Goal: Task Accomplishment & Management: Use online tool/utility

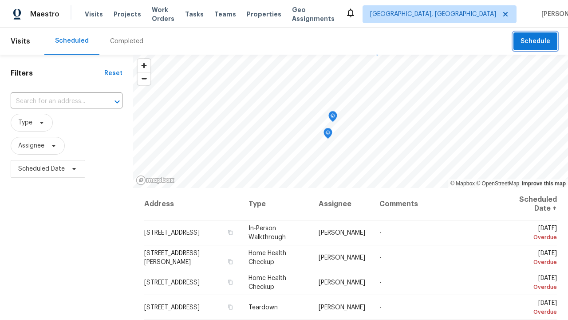
click at [536, 41] on span "Schedule" at bounding box center [536, 41] width 30 height 11
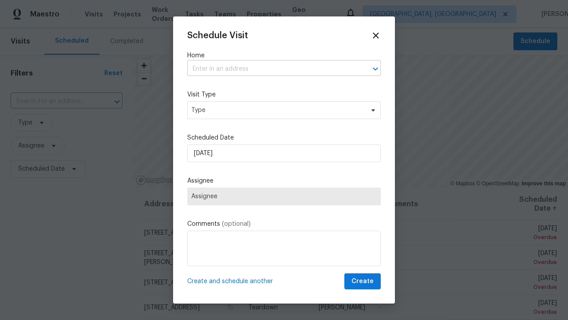
click at [272, 69] on input "text" at bounding box center [271, 69] width 169 height 14
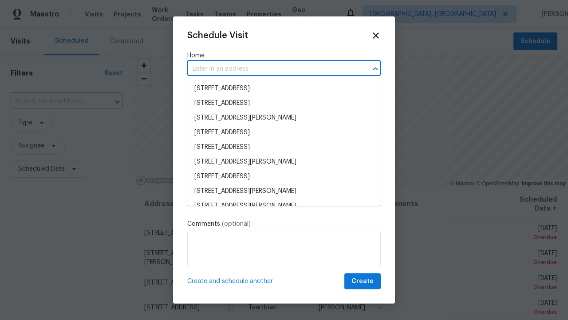
click at [284, 88] on li "[STREET_ADDRESS]" at bounding box center [284, 88] width 194 height 15
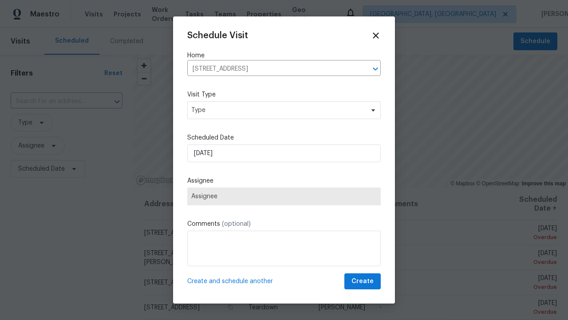
click at [284, 110] on span "Type" at bounding box center [277, 110] width 173 height 9
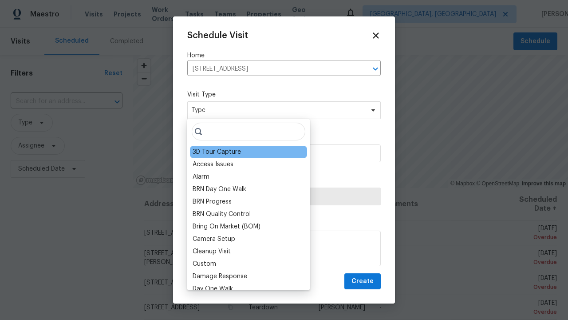
click at [216, 152] on div "3D Tour Capture" at bounding box center [217, 151] width 48 height 9
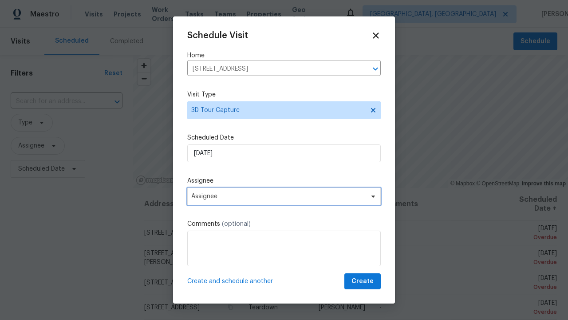
click at [284, 196] on span "Assignee" at bounding box center [278, 196] width 174 height 7
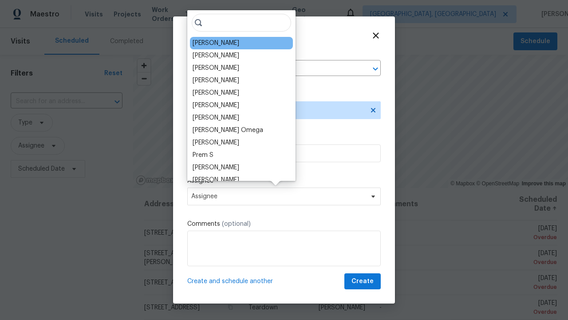
click at [210, 43] on div "[PERSON_NAME]" at bounding box center [216, 43] width 47 height 9
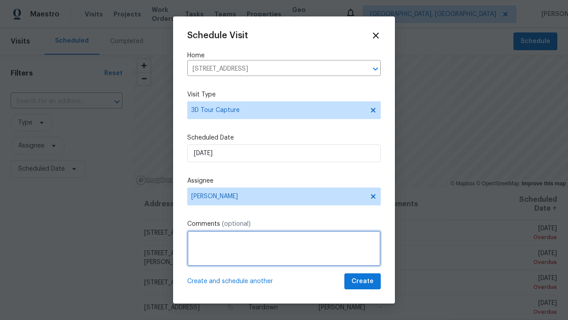
type textarea "Scheduling"
